Goal: Task Accomplishment & Management: Use online tool/utility

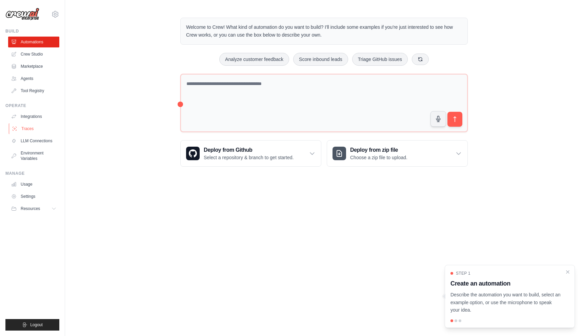
click at [25, 131] on link "Traces" at bounding box center [34, 128] width 51 height 11
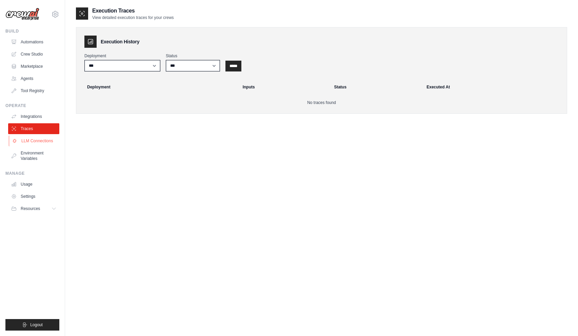
click at [45, 145] on link "LLM Connections" at bounding box center [34, 141] width 51 height 11
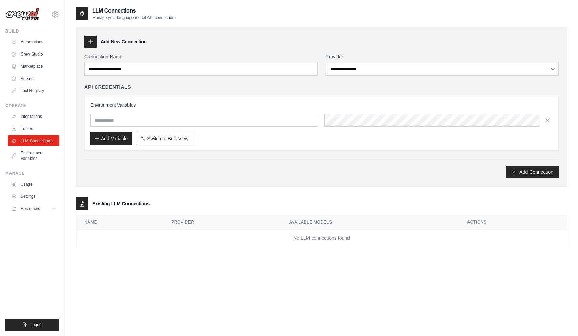
click at [368, 77] on div "**********" at bounding box center [321, 115] width 474 height 125
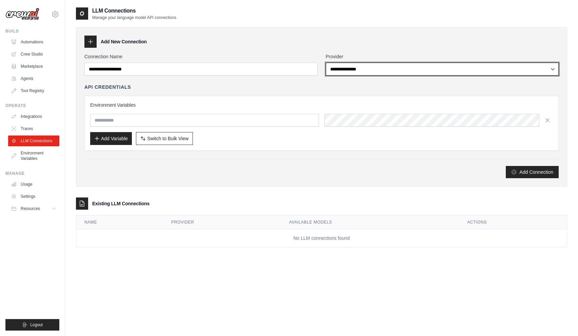
click at [368, 72] on select "**********" at bounding box center [442, 69] width 233 height 13
select select "******"
click at [326, 63] on select "**********" at bounding box center [442, 69] width 233 height 13
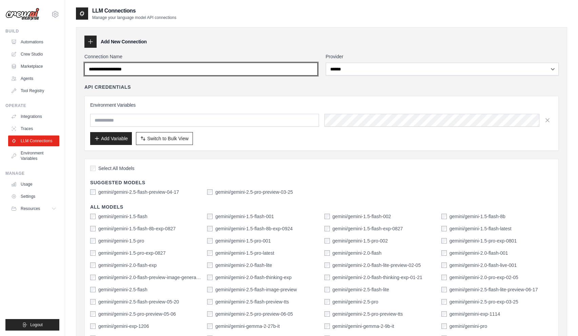
click at [239, 64] on input "Connection Name" at bounding box center [200, 69] width 233 height 13
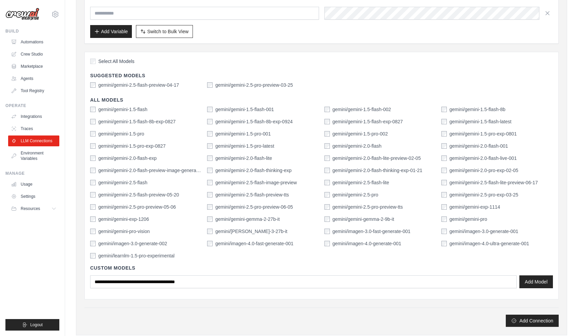
scroll to position [136, 0]
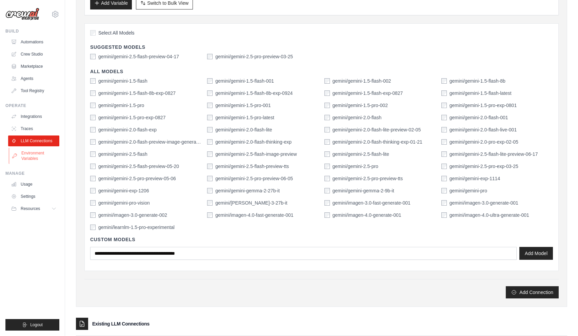
click at [39, 159] on link "Environment Variables" at bounding box center [34, 156] width 51 height 16
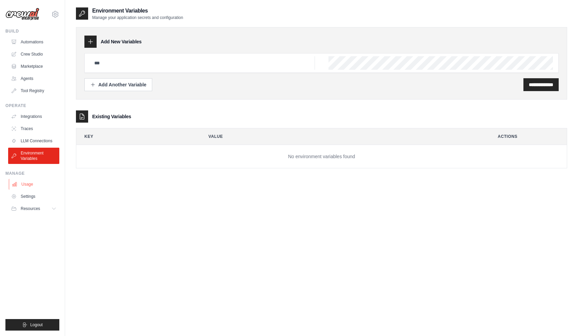
click at [33, 186] on link "Usage" at bounding box center [34, 184] width 51 height 11
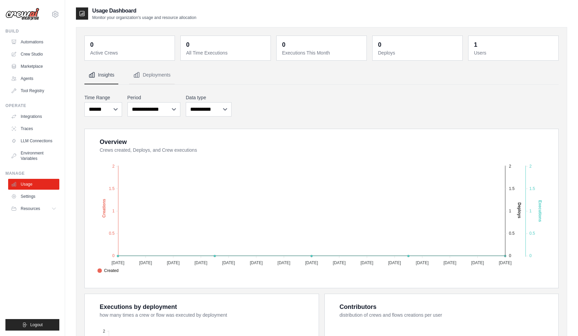
click at [32, 122] on ul "Integrations Traces LLM Connections Environment Variables" at bounding box center [33, 137] width 51 height 53
click at [32, 118] on link "Integrations" at bounding box center [34, 116] width 51 height 11
click at [32, 143] on link "LLM Connections" at bounding box center [34, 141] width 51 height 11
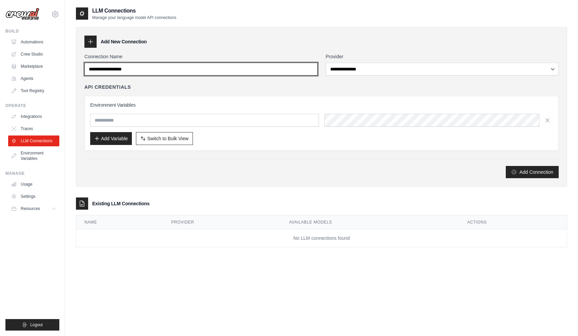
drag, startPoint x: 263, startPoint y: 70, endPoint x: 283, endPoint y: 71, distance: 20.8
click at [263, 70] on input "Connection Name" at bounding box center [200, 69] width 233 height 13
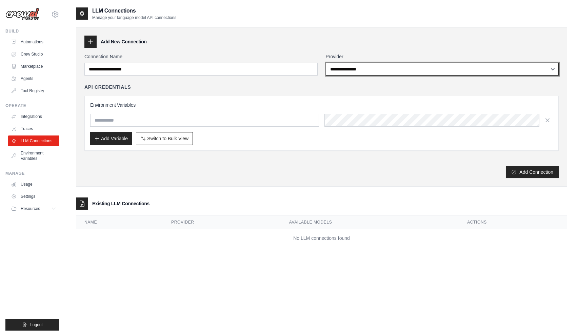
click at [359, 70] on select "**********" at bounding box center [442, 69] width 233 height 13
select select "******"
click at [326, 63] on select "**********" at bounding box center [442, 69] width 233 height 13
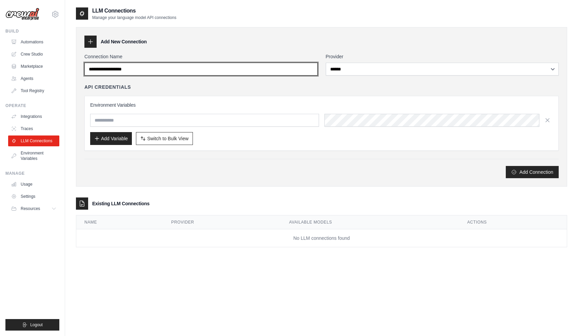
click at [232, 64] on input "Connection Name" at bounding box center [200, 69] width 233 height 13
click at [229, 73] on input "Connection Name" at bounding box center [200, 69] width 233 height 13
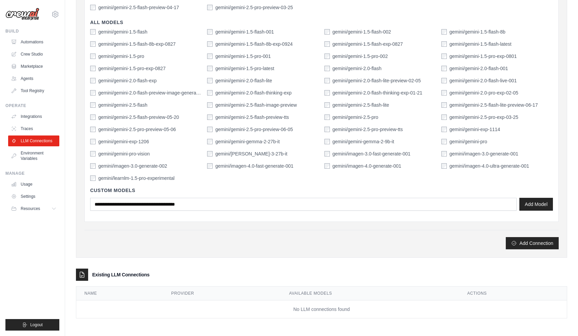
scroll to position [83, 0]
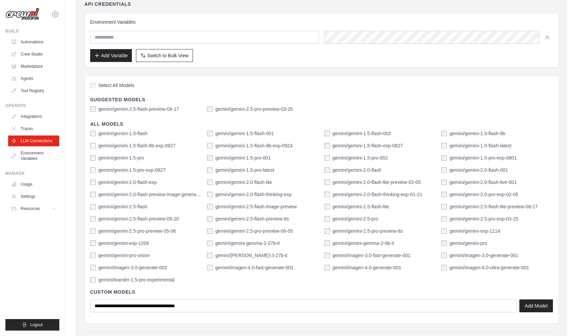
click at [132, 206] on label "gemini/gemini-2.5-flash" at bounding box center [122, 206] width 49 height 7
click at [526, 305] on button "Add Model" at bounding box center [536, 305] width 34 height 13
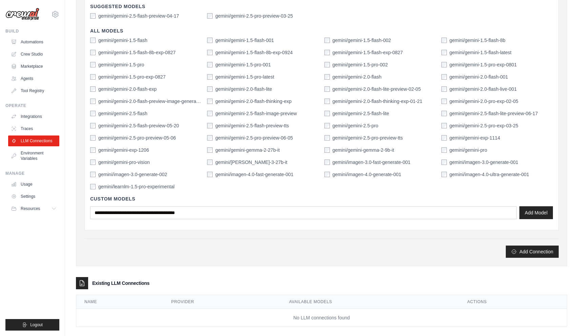
scroll to position [185, 0]
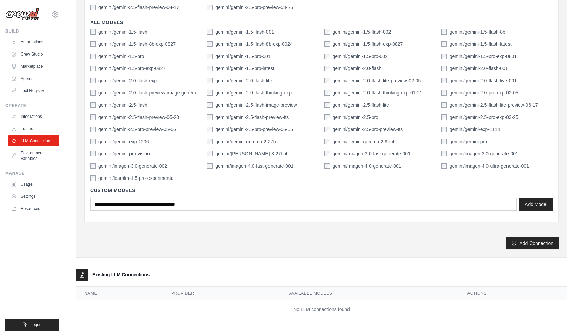
click at [541, 250] on div "**********" at bounding box center [321, 50] width 491 height 416
click at [532, 243] on button "Add Connection" at bounding box center [532, 243] width 53 height 12
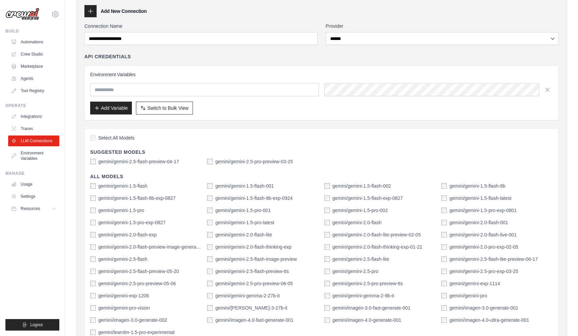
scroll to position [0, 0]
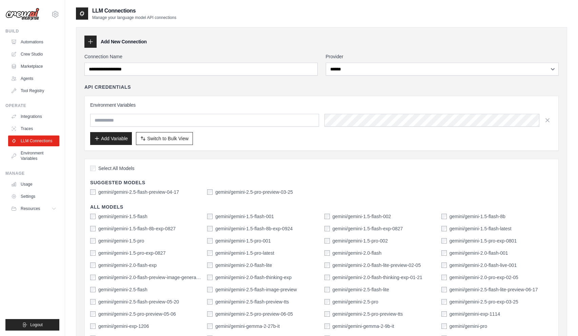
click at [157, 72] on input "Connection Name" at bounding box center [200, 69] width 233 height 13
click at [143, 71] on input "Connection Name" at bounding box center [200, 69] width 233 height 13
drag, startPoint x: 146, startPoint y: 69, endPoint x: 91, endPoint y: 67, distance: 55.7
click at [91, 67] on input "Connection Name" at bounding box center [200, 69] width 233 height 13
click at [156, 75] on input "Connection Name" at bounding box center [200, 69] width 233 height 13
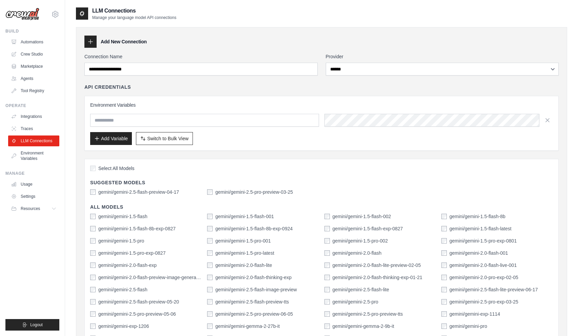
click at [184, 92] on div "API Credentials Environment Variables Add Variable Switch to Bulk View Switch t…" at bounding box center [321, 117] width 474 height 67
drag, startPoint x: 134, startPoint y: 112, endPoint x: 137, endPoint y: 82, distance: 30.3
click at [134, 112] on div "Environment Variables Add Variable Switch to Bulk View Switch to Table View" at bounding box center [321, 123] width 463 height 43
click at [136, 74] on input "Connection Name" at bounding box center [200, 69] width 233 height 13
click at [137, 69] on input "Connection Name" at bounding box center [200, 69] width 233 height 13
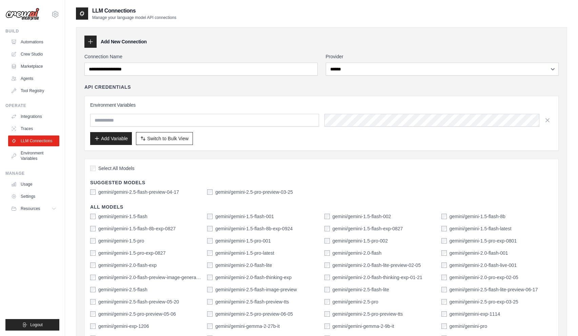
drag, startPoint x: 142, startPoint y: 70, endPoint x: 93, endPoint y: 72, distance: 49.2
click at [93, 72] on input "Connection Name" at bounding box center [200, 69] width 233 height 13
click at [123, 69] on input "Connection Name" at bounding box center [200, 69] width 233 height 13
click at [352, 77] on div "**********" at bounding box center [321, 243] width 474 height 381
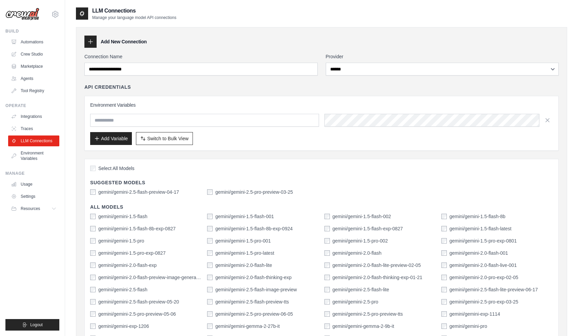
click at [353, 72] on select "**********" at bounding box center [442, 69] width 233 height 13
click at [326, 63] on select "**********" at bounding box center [442, 69] width 233 height 13
click at [242, 125] on input "text" at bounding box center [204, 120] width 229 height 13
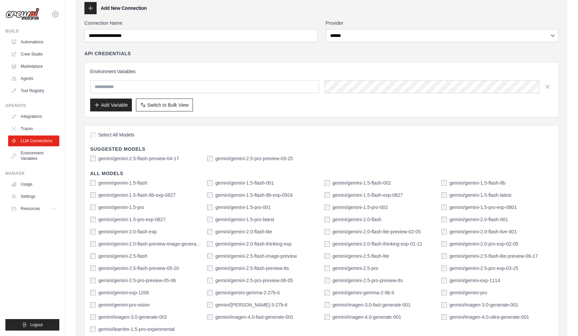
scroll to position [34, 0]
click at [113, 104] on button "Add Variable" at bounding box center [111, 104] width 42 height 13
click at [97, 134] on label "Select All Models" at bounding box center [112, 134] width 44 height 7
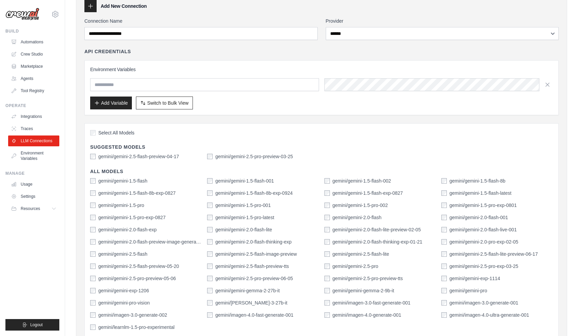
scroll to position [185, 0]
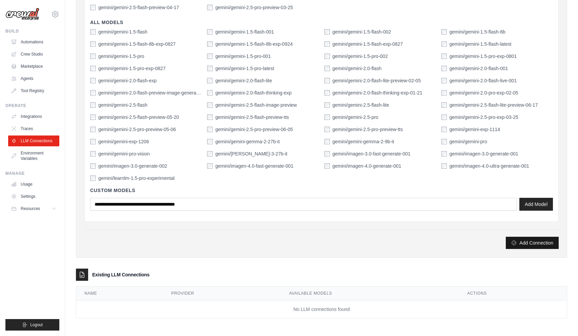
click at [531, 242] on button "Add Connection" at bounding box center [532, 243] width 53 height 12
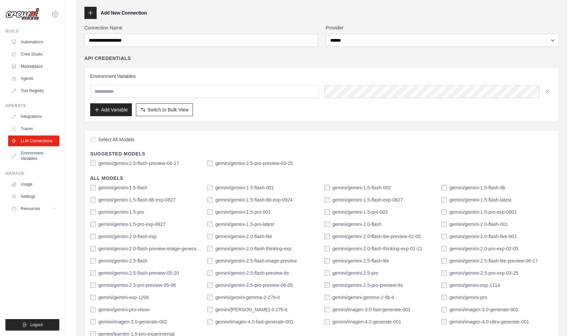
scroll to position [0, 0]
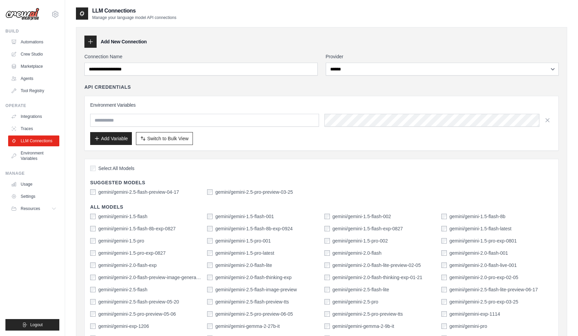
click at [134, 64] on input "Connection Name" at bounding box center [200, 69] width 233 height 13
click at [141, 70] on input "Connection Name" at bounding box center [200, 69] width 233 height 13
drag, startPoint x: 141, startPoint y: 70, endPoint x: 104, endPoint y: 50, distance: 41.7
click at [141, 69] on input "Connection Name" at bounding box center [200, 69] width 233 height 13
click at [94, 45] on div at bounding box center [90, 42] width 12 height 12
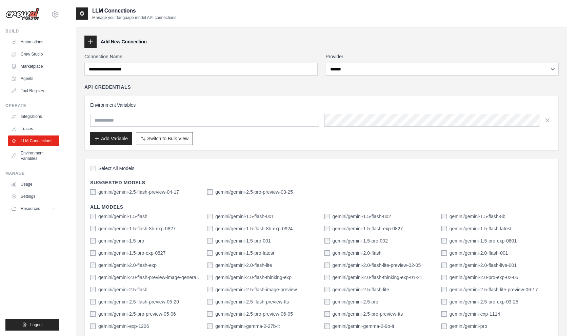
click at [88, 41] on icon at bounding box center [90, 41] width 7 height 7
click at [38, 122] on ul "Integrations Traces LLM Connections Environment Variables" at bounding box center [33, 137] width 51 height 53
click at [33, 120] on link "Integrations" at bounding box center [34, 116] width 51 height 11
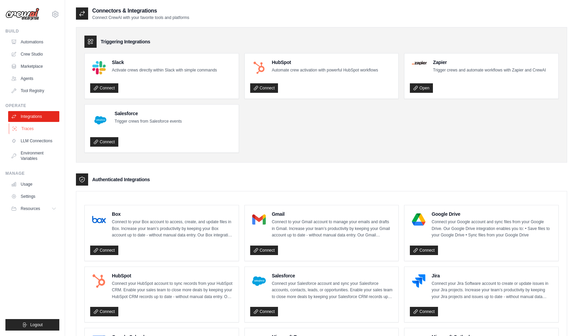
click at [26, 131] on link "Traces" at bounding box center [34, 128] width 51 height 11
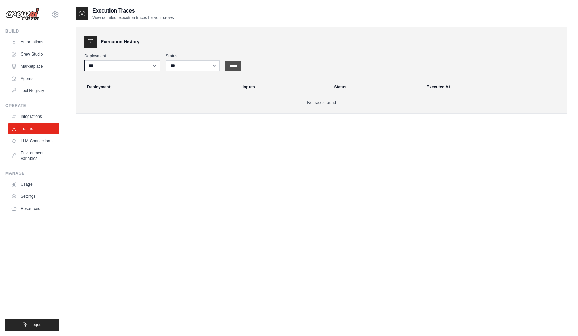
click at [237, 65] on input "*****" at bounding box center [233, 66] width 16 height 11
click at [110, 34] on div "Execution History Deployment *** Status *** ********* ******* ***** ***** Deplo…" at bounding box center [321, 70] width 491 height 87
click at [144, 89] on th "Deployment" at bounding box center [159, 87] width 160 height 15
click at [54, 10] on icon at bounding box center [55, 14] width 8 height 8
click at [111, 119] on div "Execution Traces View detailed execution traces for your crews Execution Histor…" at bounding box center [321, 66] width 491 height 118
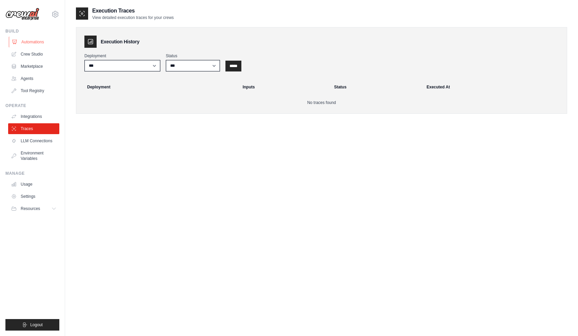
click at [34, 41] on link "Automations" at bounding box center [34, 42] width 51 height 11
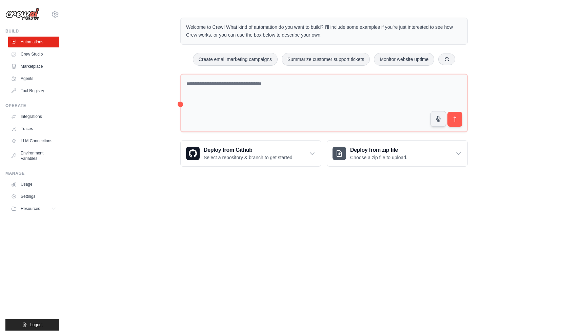
click at [27, 80] on link "Agents" at bounding box center [33, 78] width 51 height 11
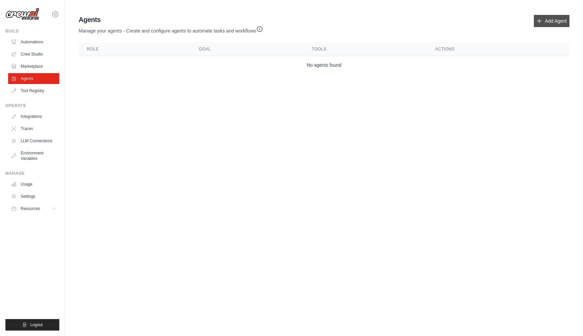
click at [557, 23] on link "Add Agent" at bounding box center [552, 21] width 36 height 12
click at [543, 21] on link "Add Agent" at bounding box center [552, 21] width 36 height 12
click at [51, 211] on button "Resources" at bounding box center [34, 208] width 51 height 11
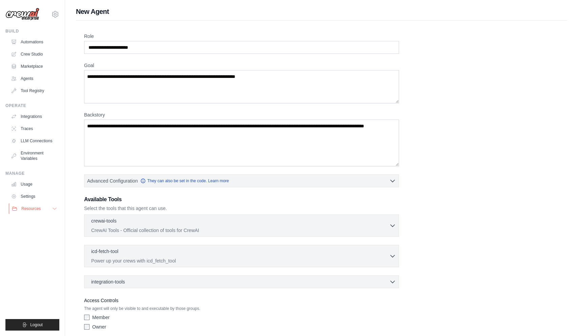
click at [45, 209] on button "Resources" at bounding box center [34, 208] width 51 height 11
click at [34, 220] on span "Documentation" at bounding box center [37, 220] width 27 height 5
